Goal: Information Seeking & Learning: Learn about a topic

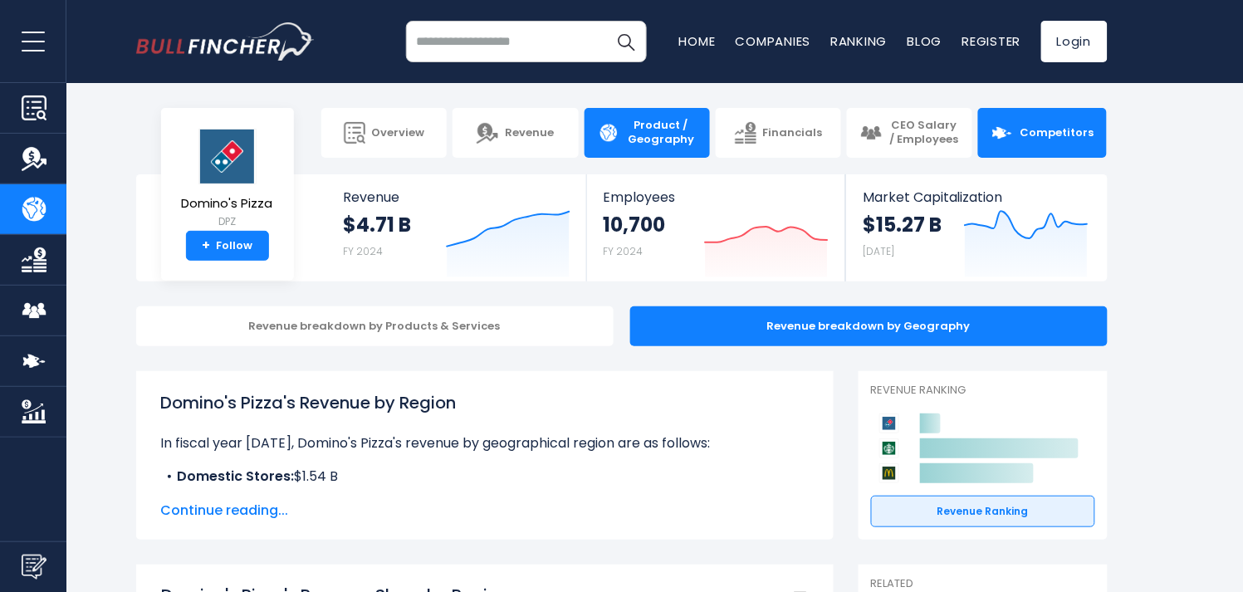
click at [1066, 133] on span "Competitors" at bounding box center [1057, 133] width 74 height 14
click at [1065, 144] on link "Competitors" at bounding box center [1042, 133] width 129 height 50
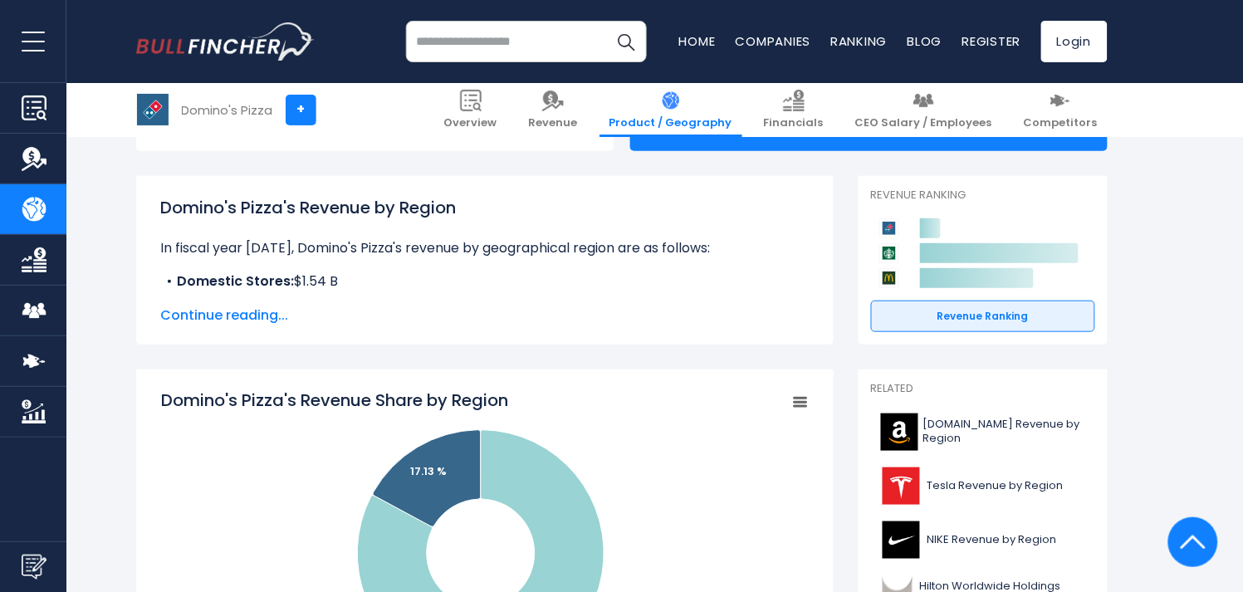
scroll to position [189, 0]
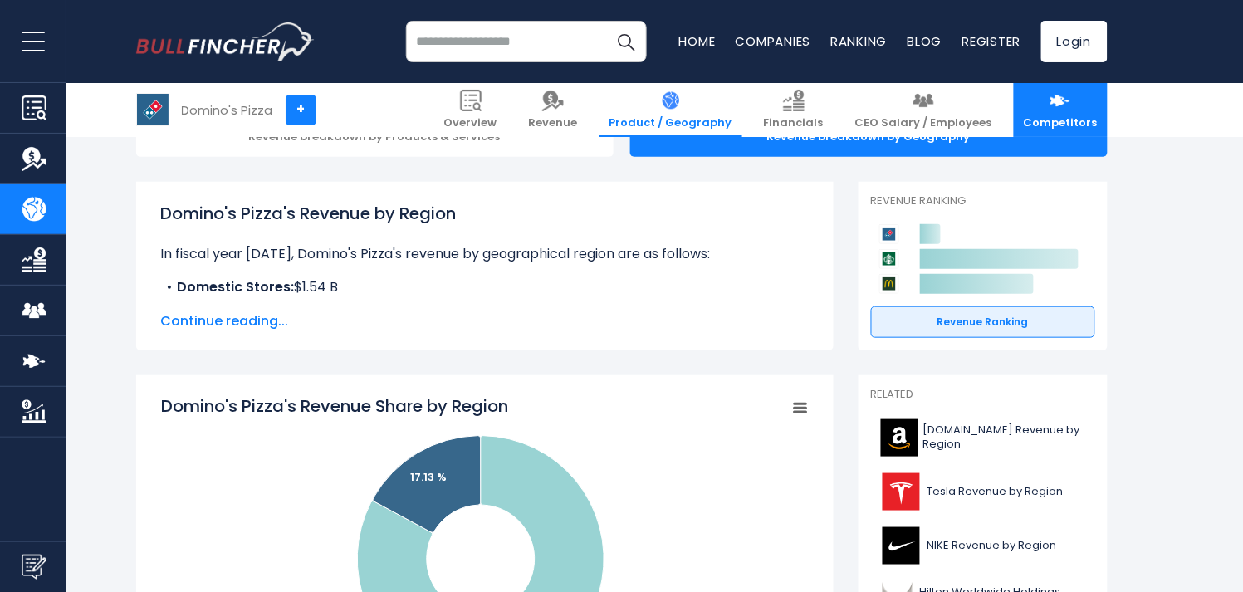
click at [1076, 100] on link "Competitors" at bounding box center [1061, 110] width 94 height 54
click at [27, 352] on img "Company Competitors" at bounding box center [34, 361] width 25 height 25
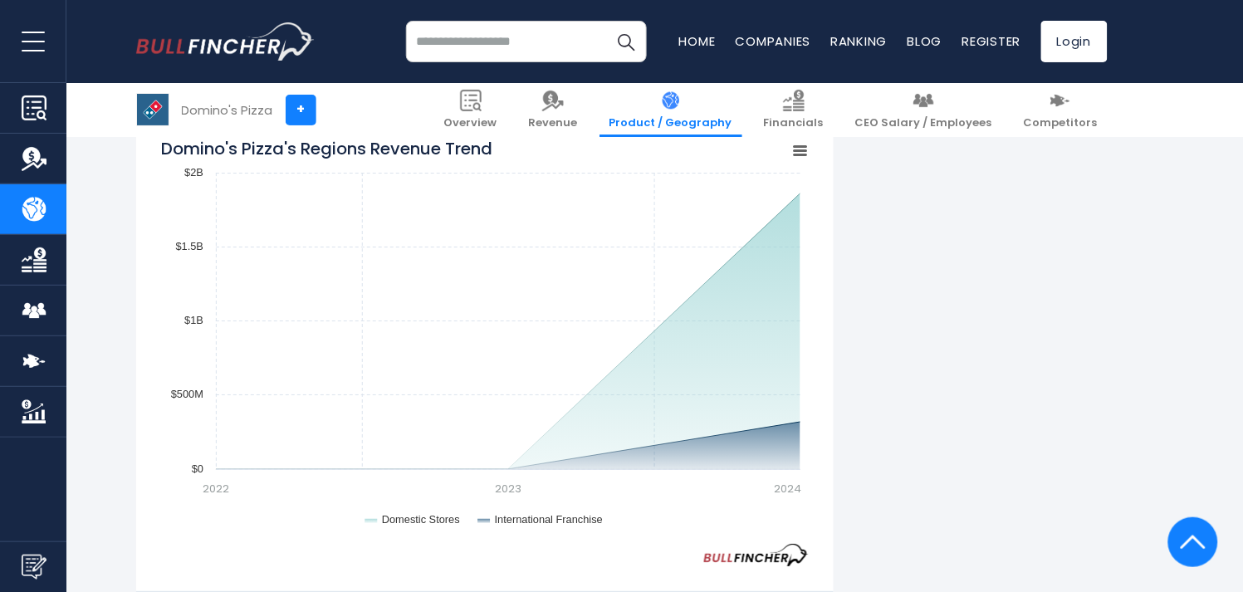
scroll to position [1393, 0]
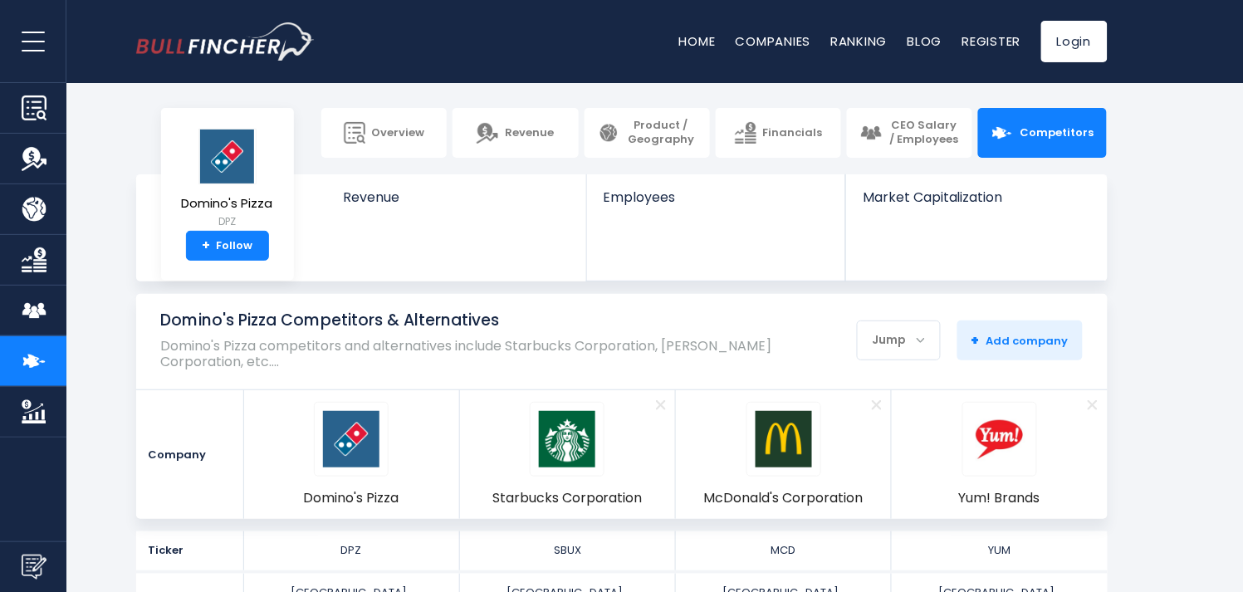
click at [169, 512] on div "Company" at bounding box center [190, 454] width 108 height 129
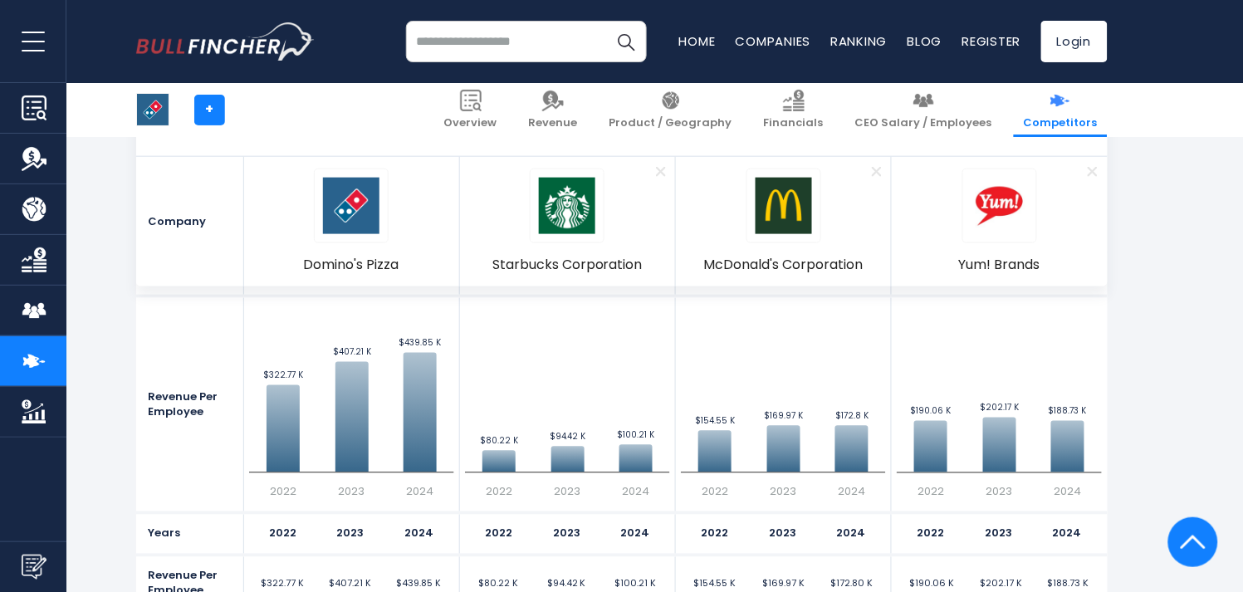
scroll to position [3591, 0]
